Goal: Task Accomplishment & Management: Complete application form

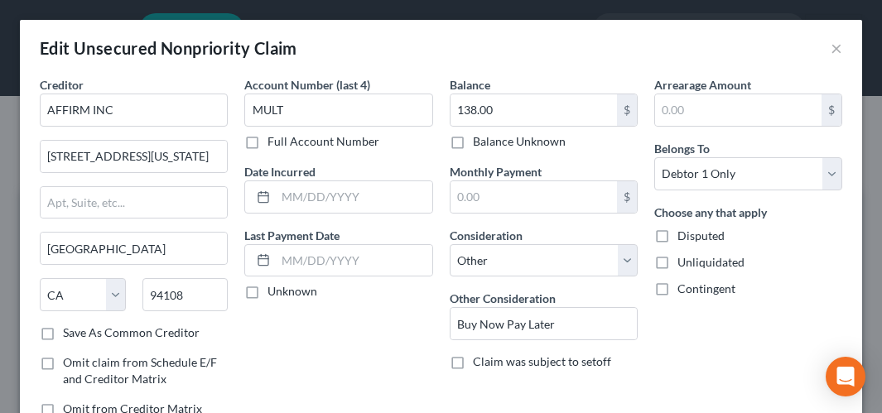
select select "4"
select select "14"
select select "0"
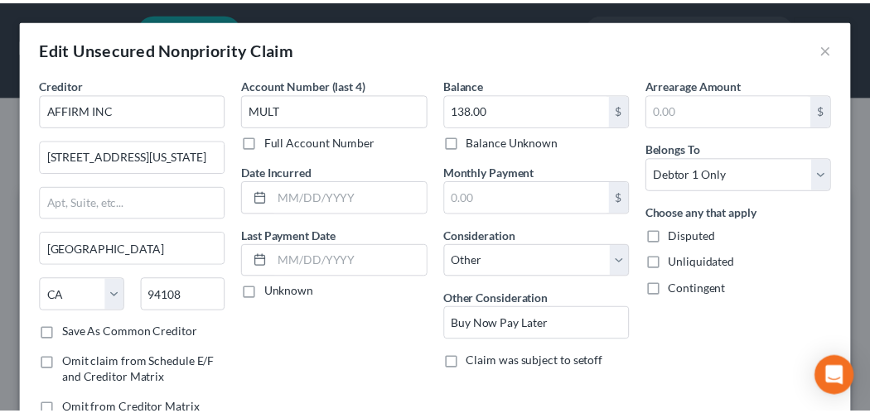
scroll to position [576, 0]
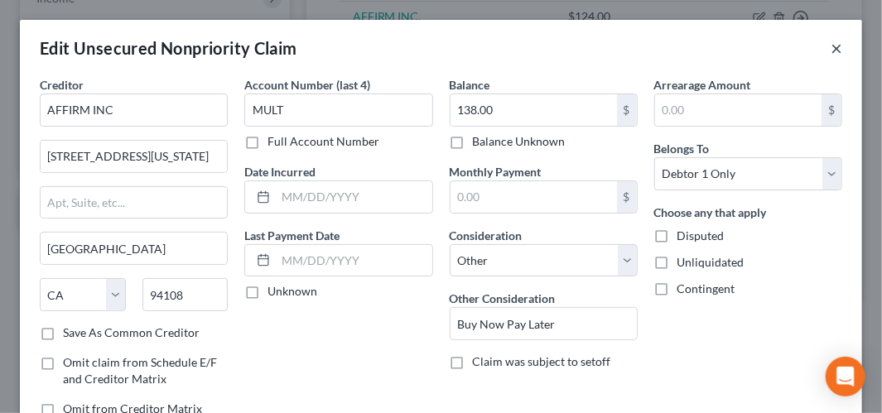
click at [831, 49] on button "×" at bounding box center [837, 48] width 12 height 20
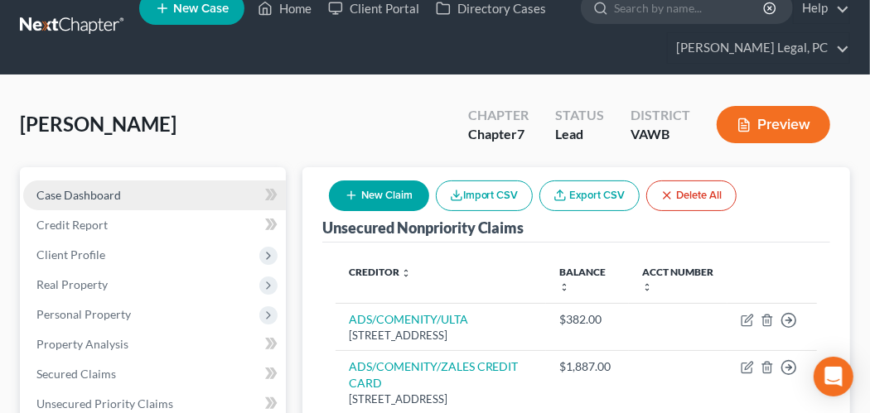
scroll to position [0, 0]
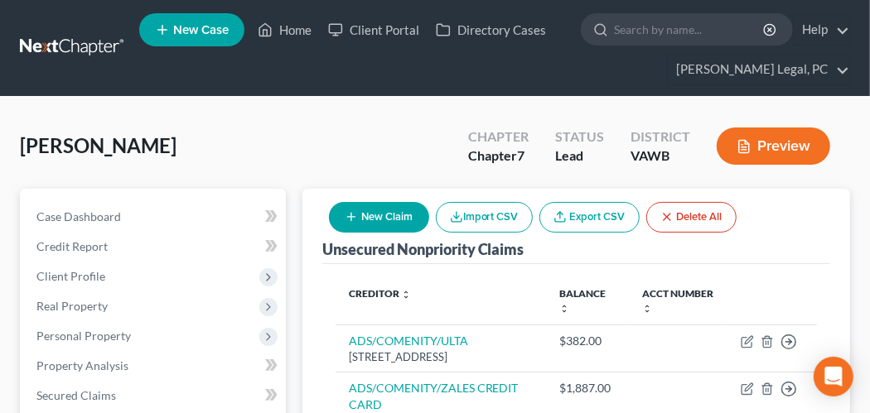
click at [87, 61] on link at bounding box center [73, 48] width 106 height 30
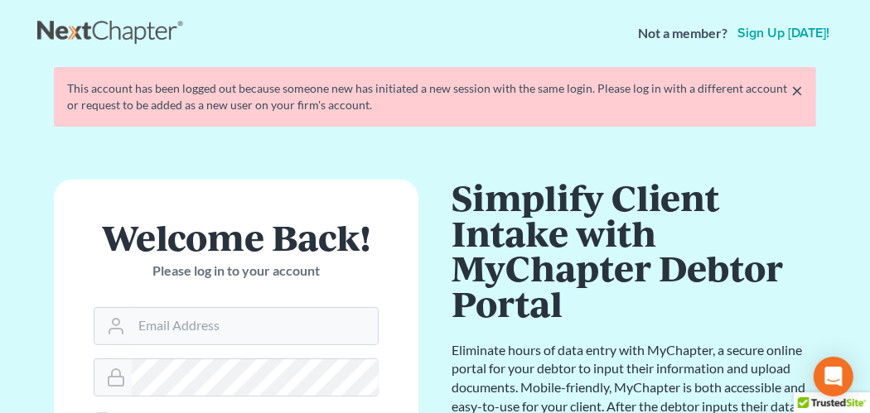
scroll to position [233, 0]
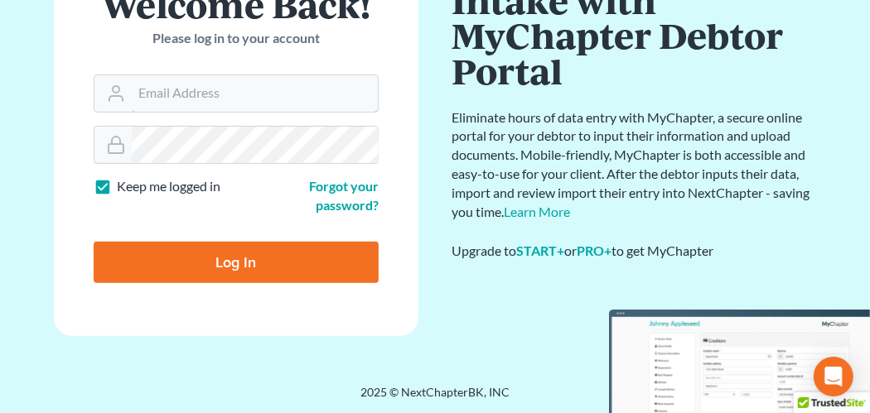
type input "[EMAIL_ADDRESS][PERSON_NAME][DOMAIN_NAME]"
click at [211, 249] on input "Log In" at bounding box center [236, 262] width 285 height 41
type input "Thinking..."
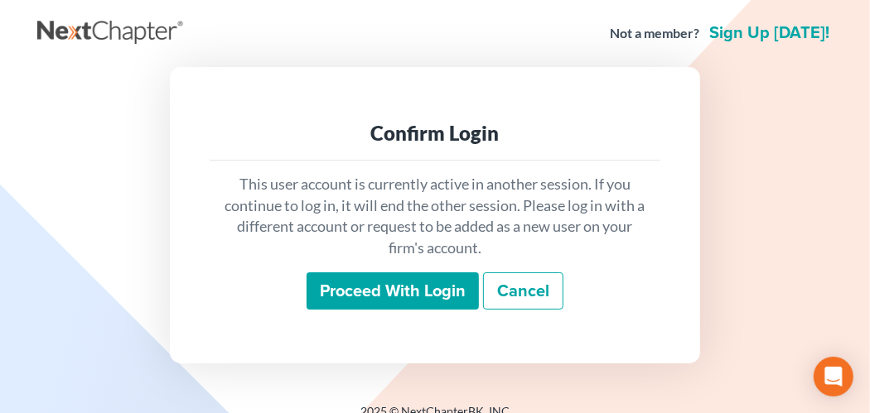
click at [390, 290] on input "Proceed with login" at bounding box center [392, 291] width 172 height 38
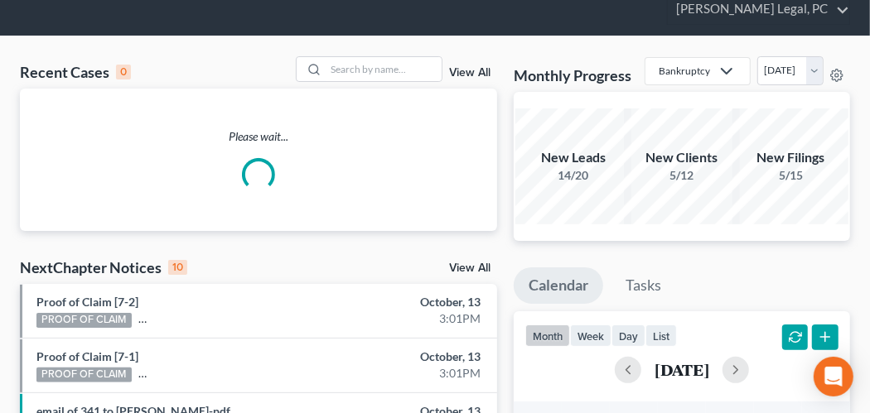
scroll to position [83, 0]
